Goal: Information Seeking & Learning: Learn about a topic

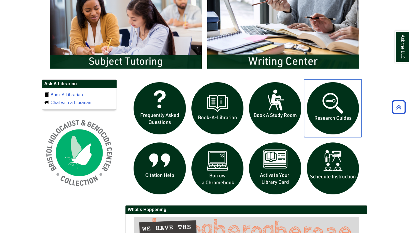
click at [336, 112] on img "slideshow" at bounding box center [333, 109] width 58 height 58
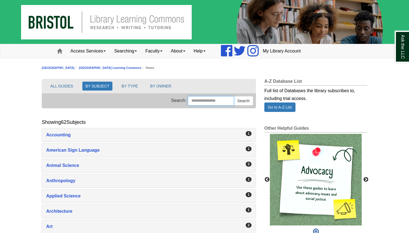
click at [201, 100] on input "Search this Group" at bounding box center [211, 100] width 46 height 9
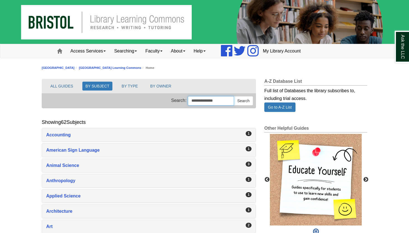
type input "**********"
click at [243, 101] on button "Search" at bounding box center [243, 100] width 19 height 9
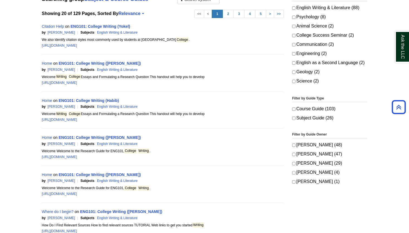
scroll to position [130, 0]
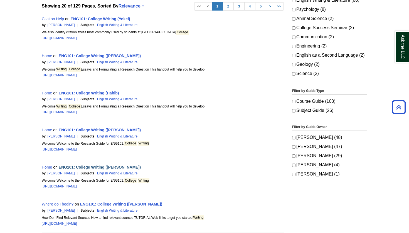
click at [93, 167] on link "ENG101: College Writing ([PERSON_NAME])" at bounding box center [100, 167] width 82 height 4
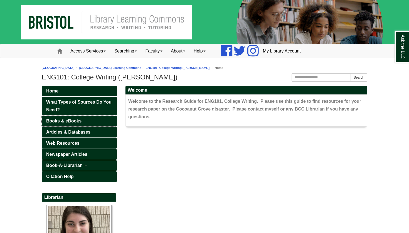
click at [80, 120] on span "Books & eBooks" at bounding box center [63, 121] width 35 height 5
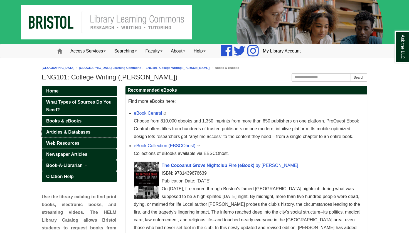
click at [79, 132] on span "Articles & Databases" at bounding box center [68, 132] width 44 height 5
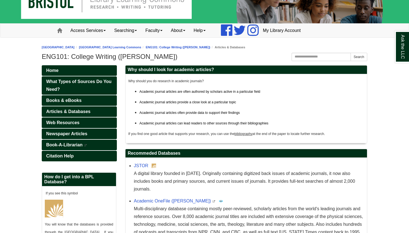
scroll to position [23, 0]
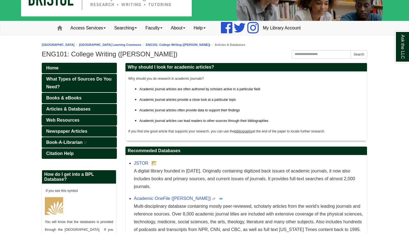
click at [72, 120] on span "Web Resources" at bounding box center [62, 120] width 33 height 5
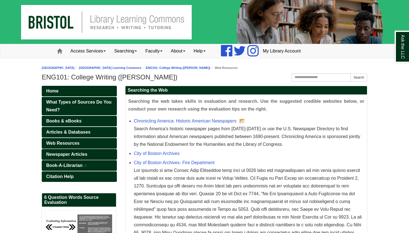
click at [72, 156] on span "Newspaper Articles" at bounding box center [66, 154] width 41 height 5
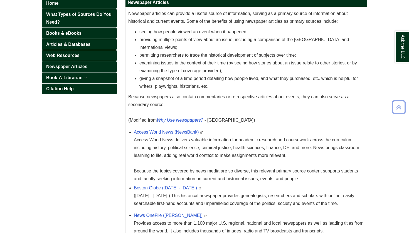
scroll to position [89, 0]
